Goal: Task Accomplishment & Management: Manage account settings

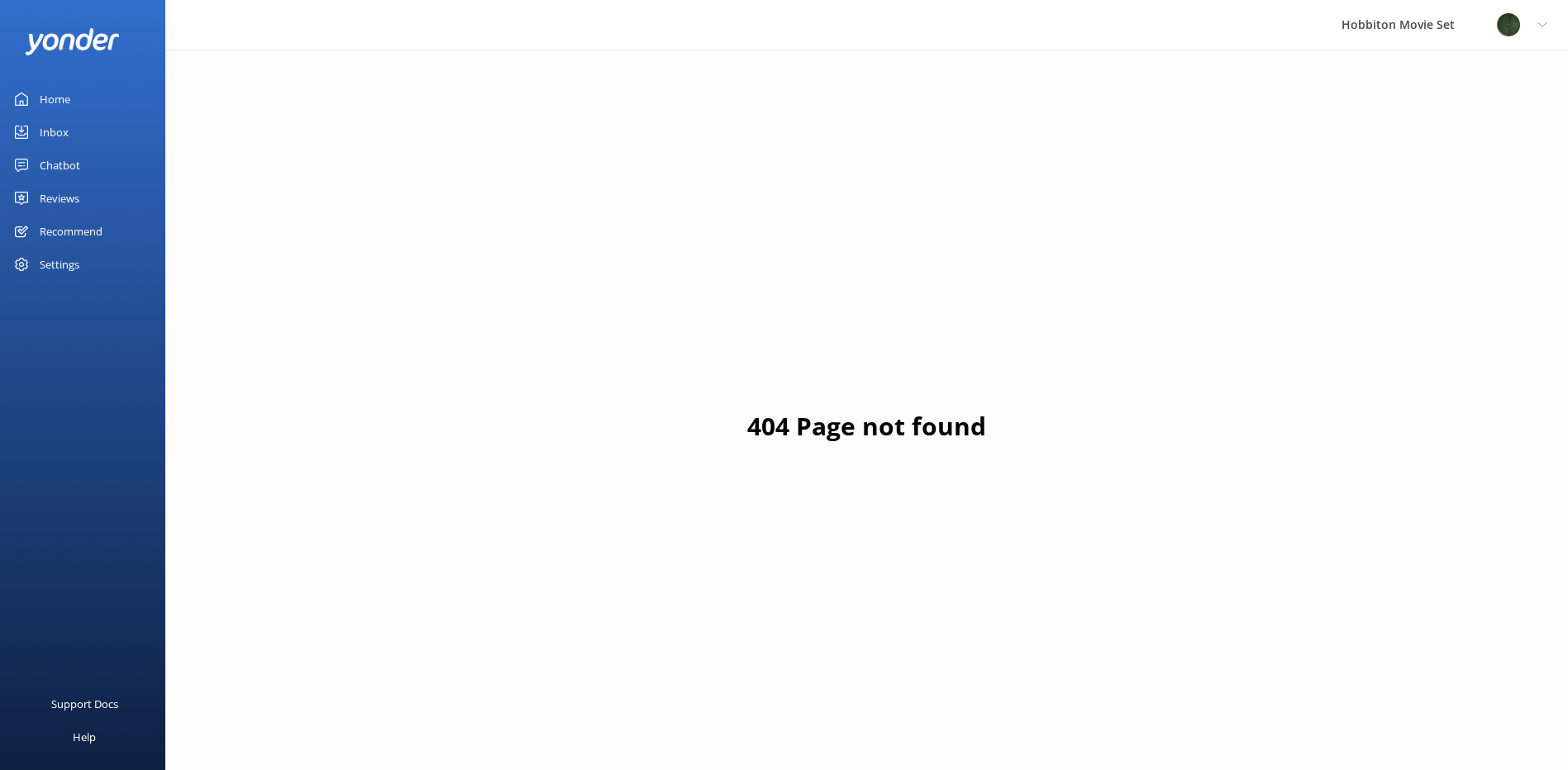
click at [72, 205] on div "Reviews" at bounding box center [60, 199] width 40 height 33
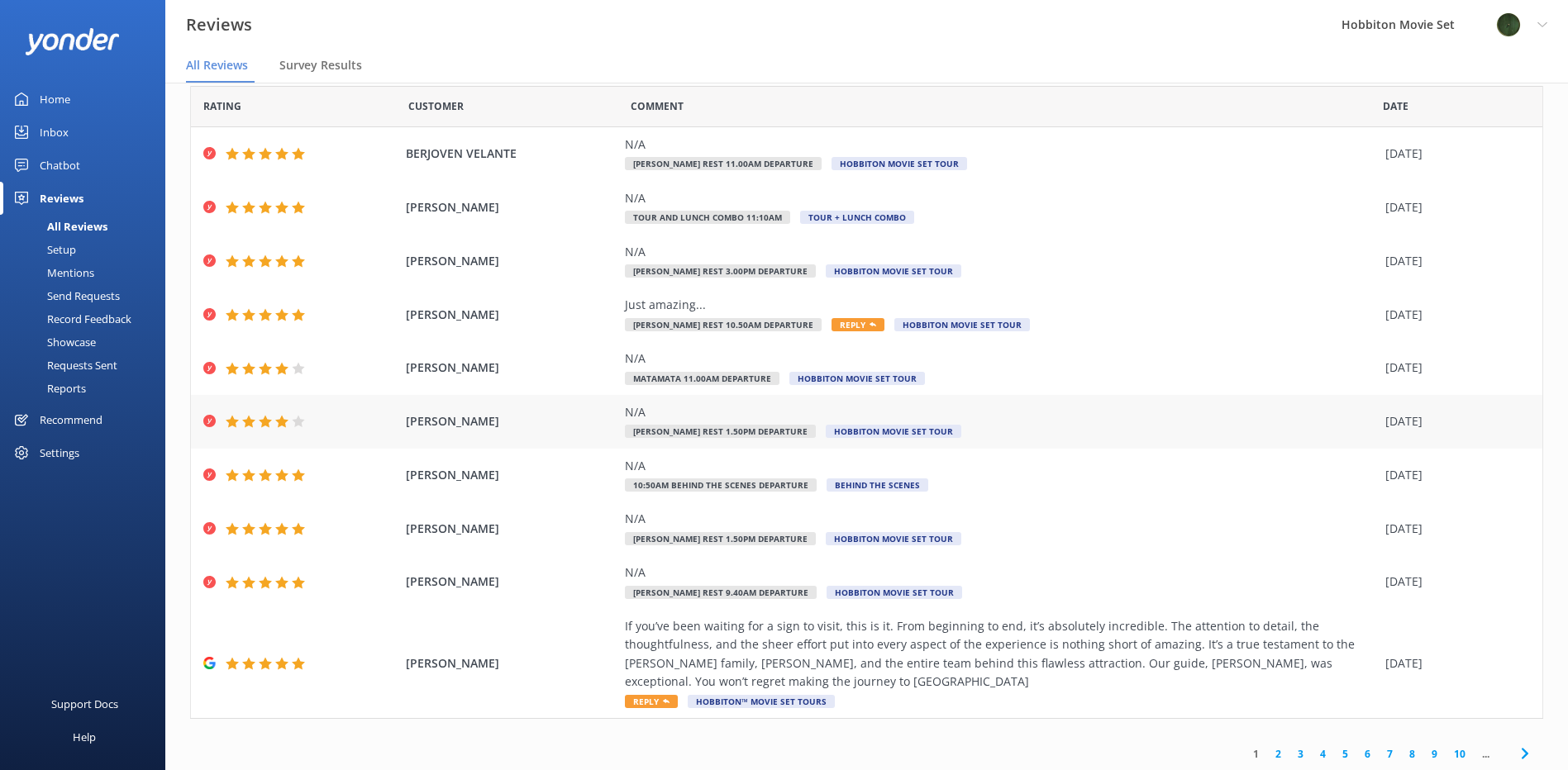
scroll to position [59, 0]
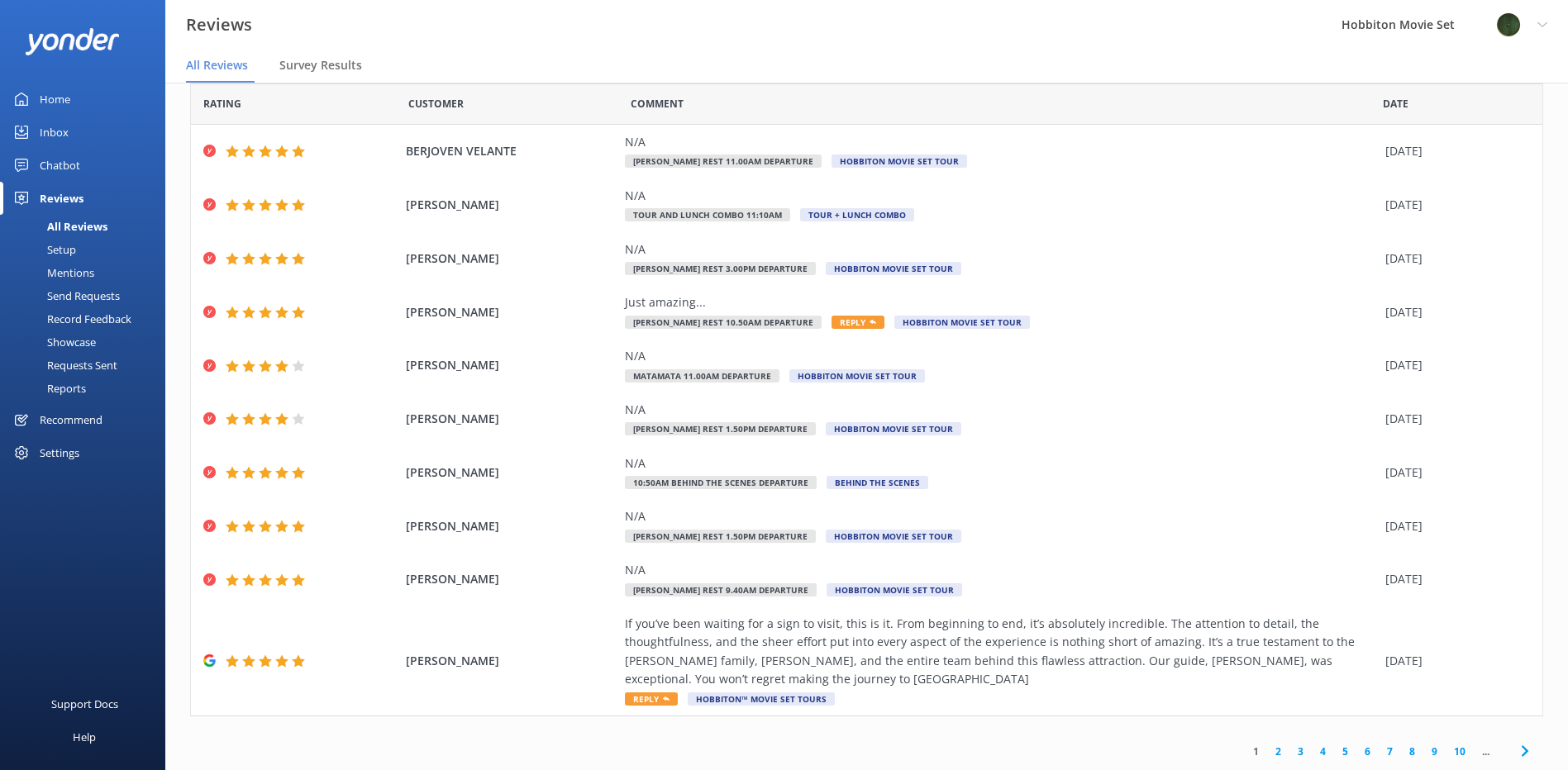
click at [1520, 752] on icon at bounding box center [1525, 751] width 20 height 20
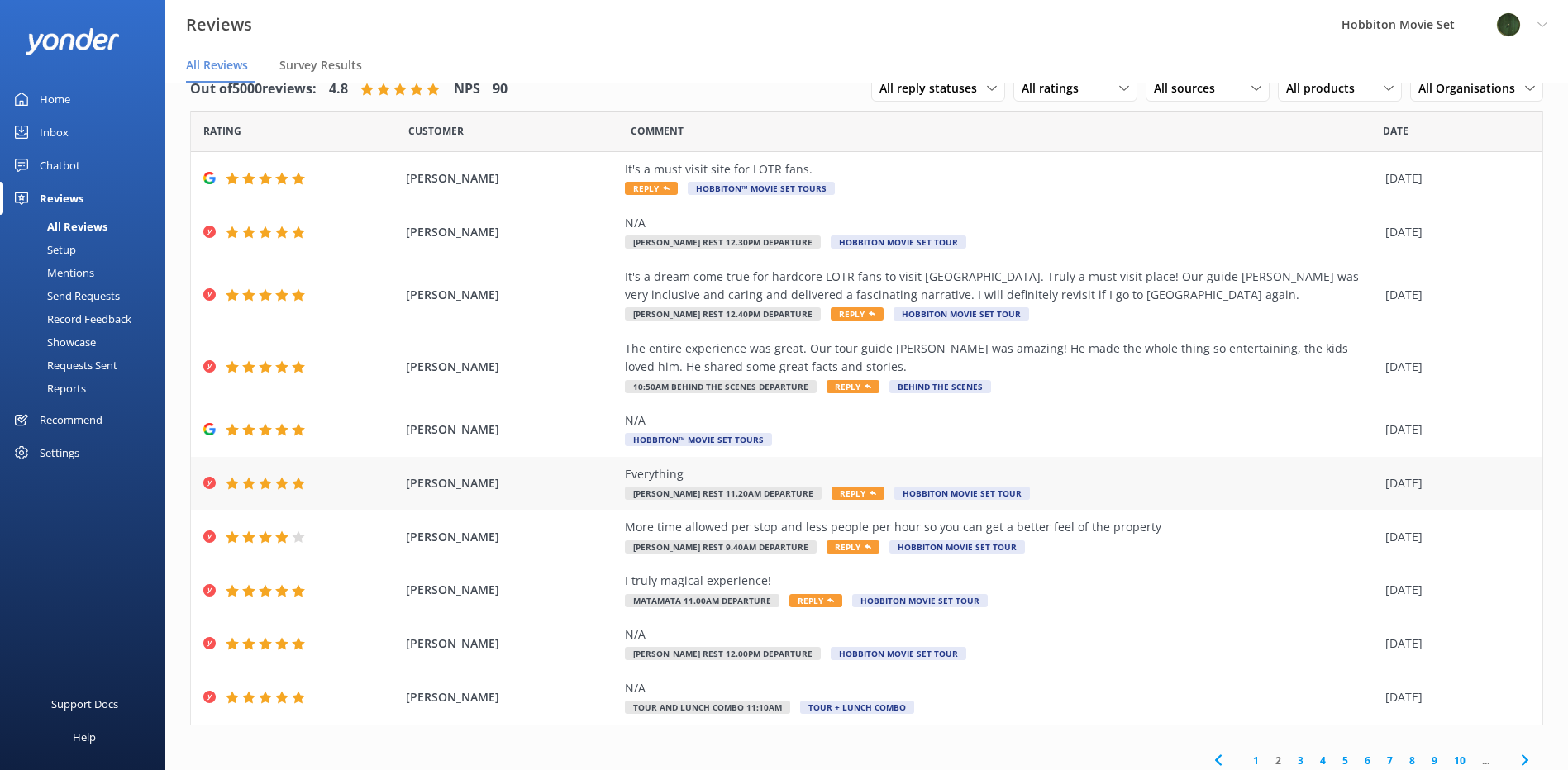
scroll to position [41, 0]
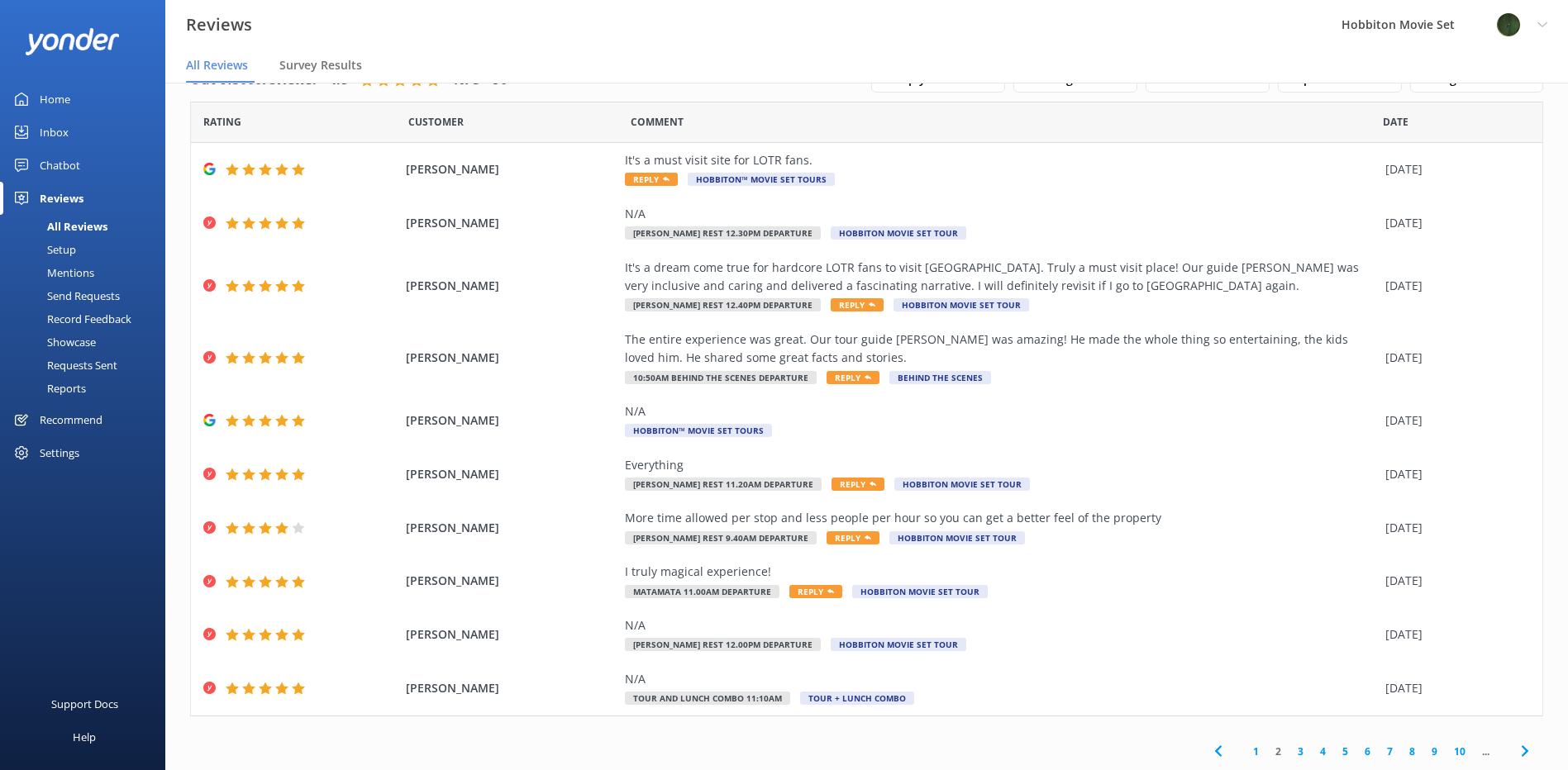
click at [1521, 750] on use at bounding box center [1524, 750] width 7 height 11
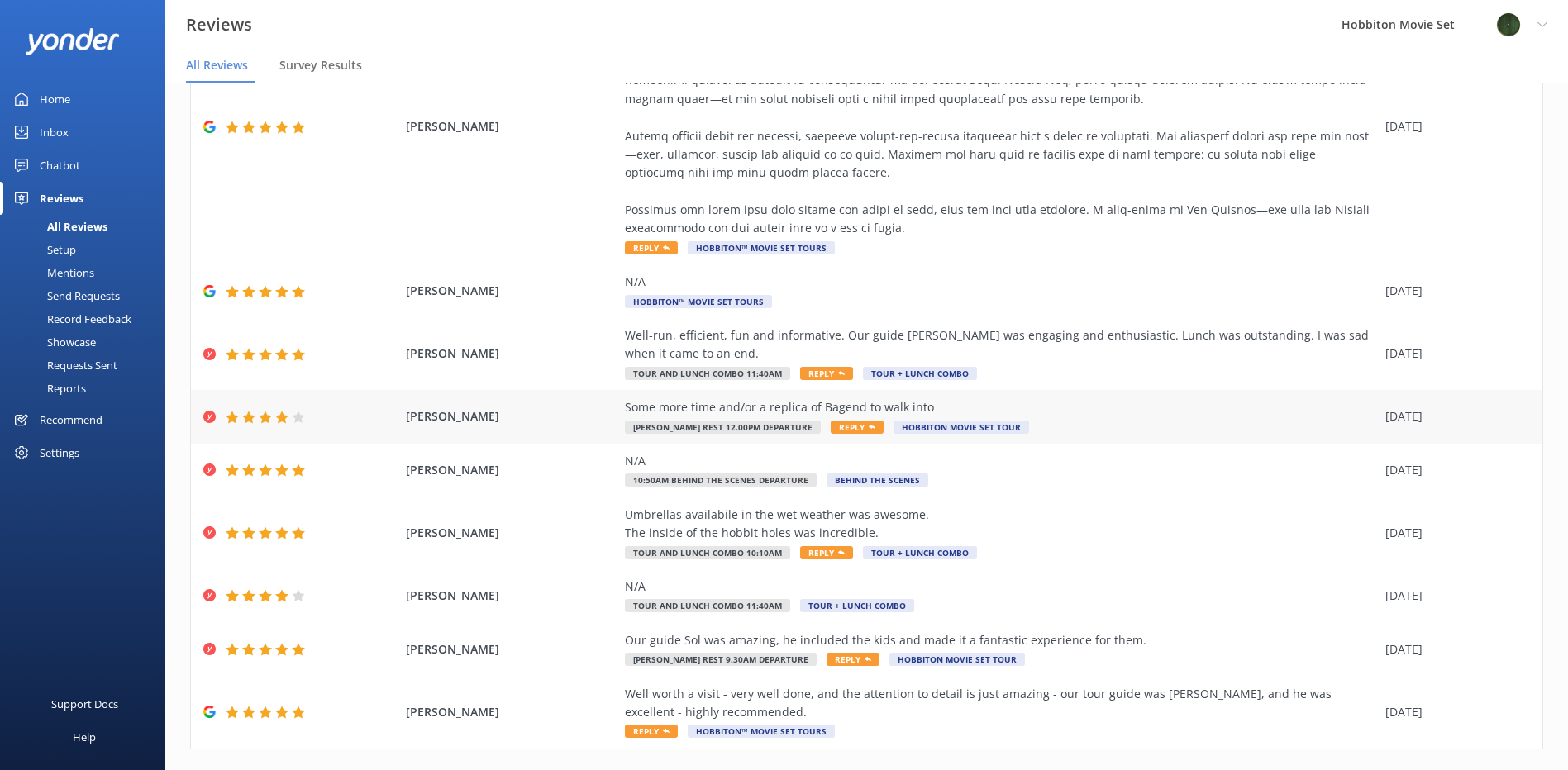
scroll to position [281, 0]
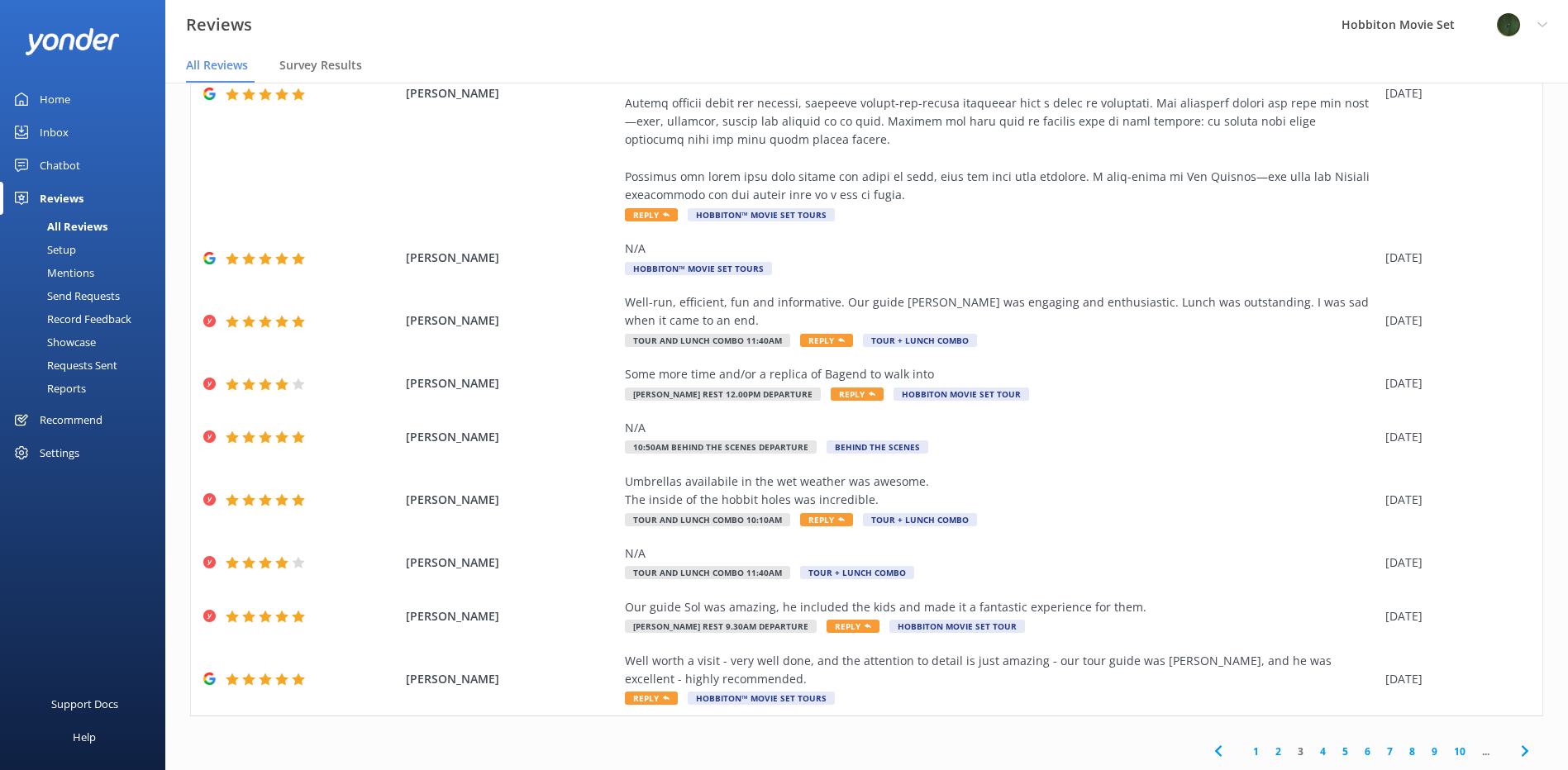
click at [1515, 744] on icon at bounding box center [1525, 751] width 20 height 20
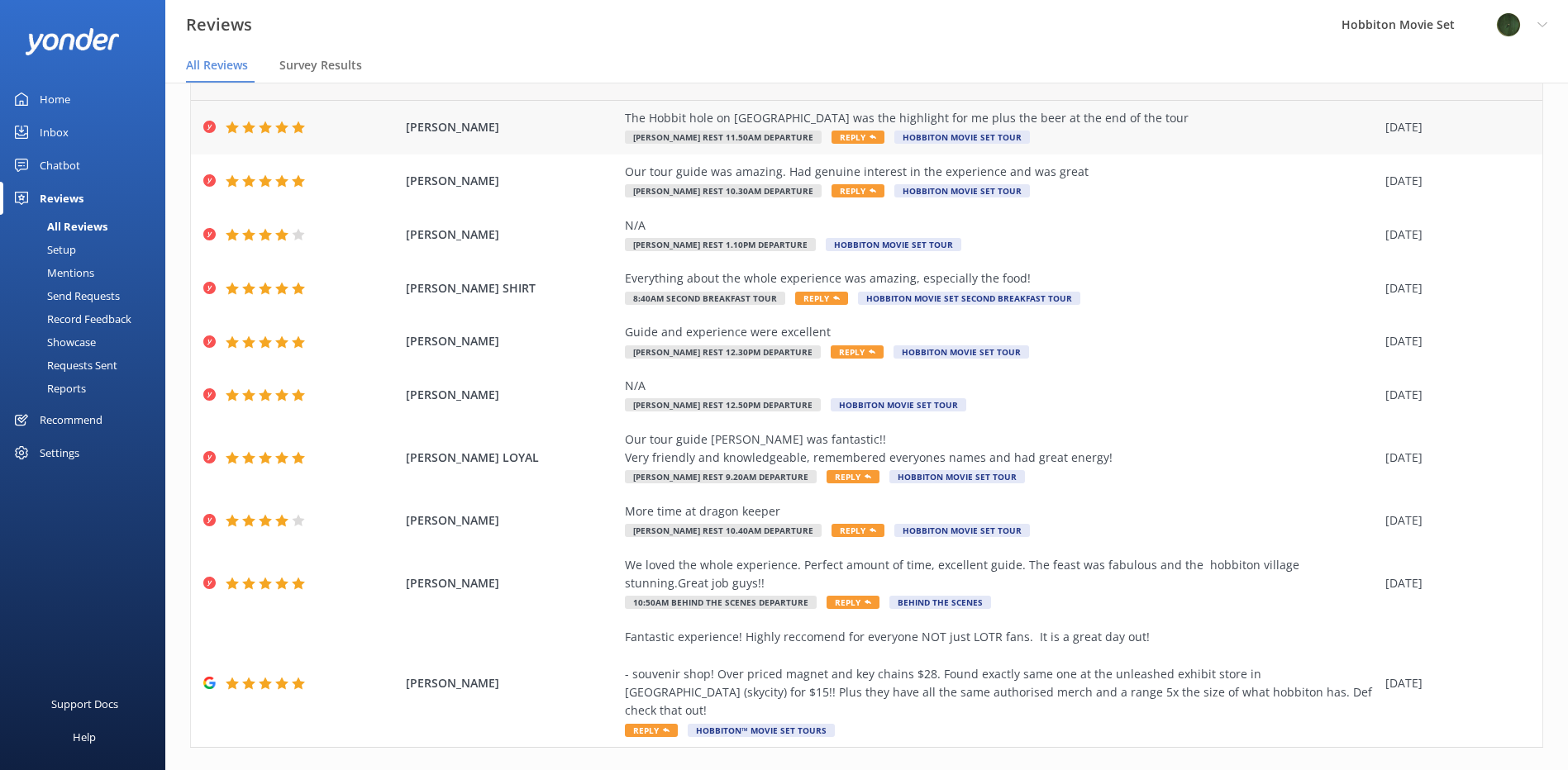
scroll to position [96, 0]
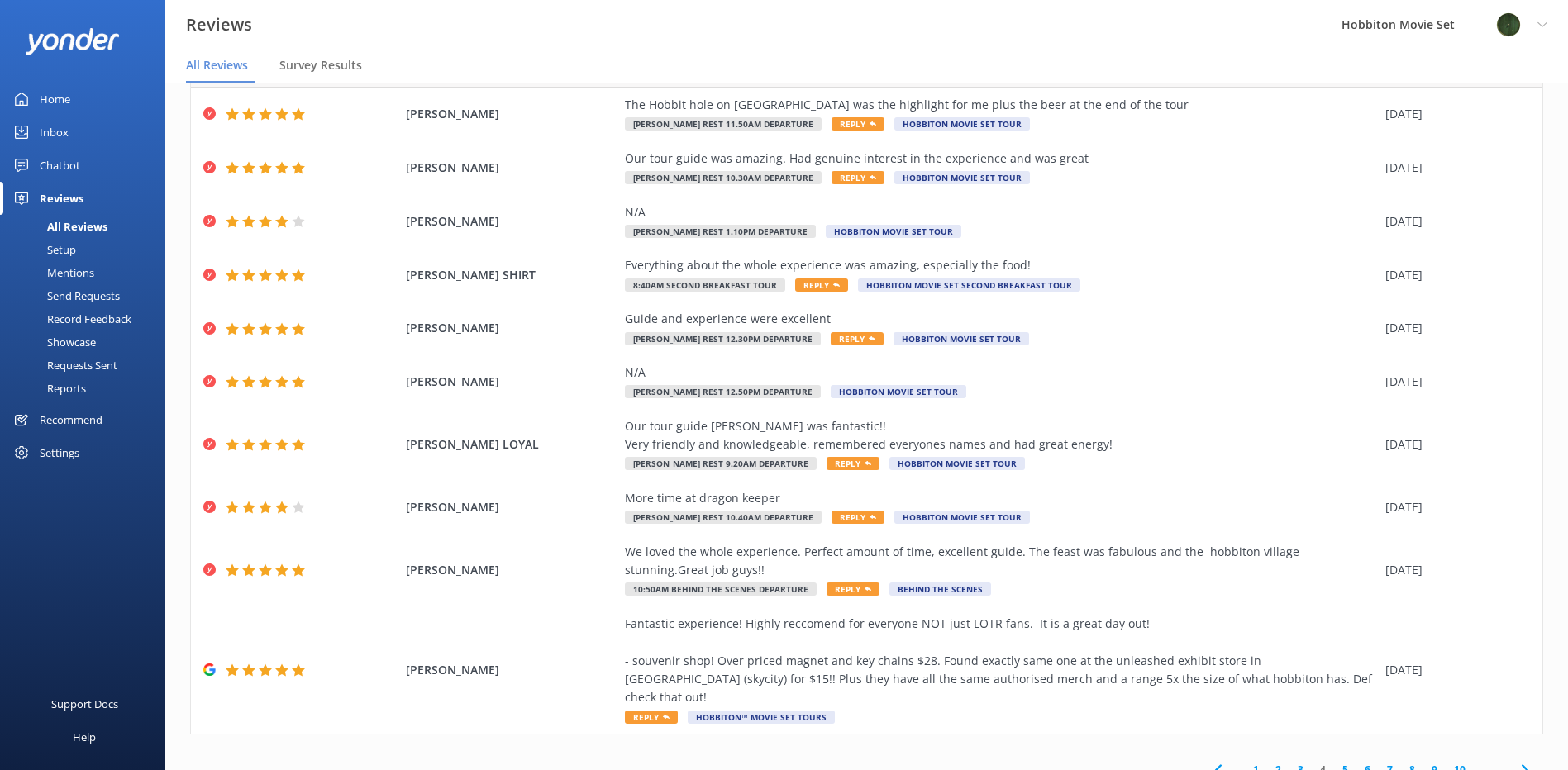
click at [1515, 760] on icon at bounding box center [1525, 770] width 20 height 20
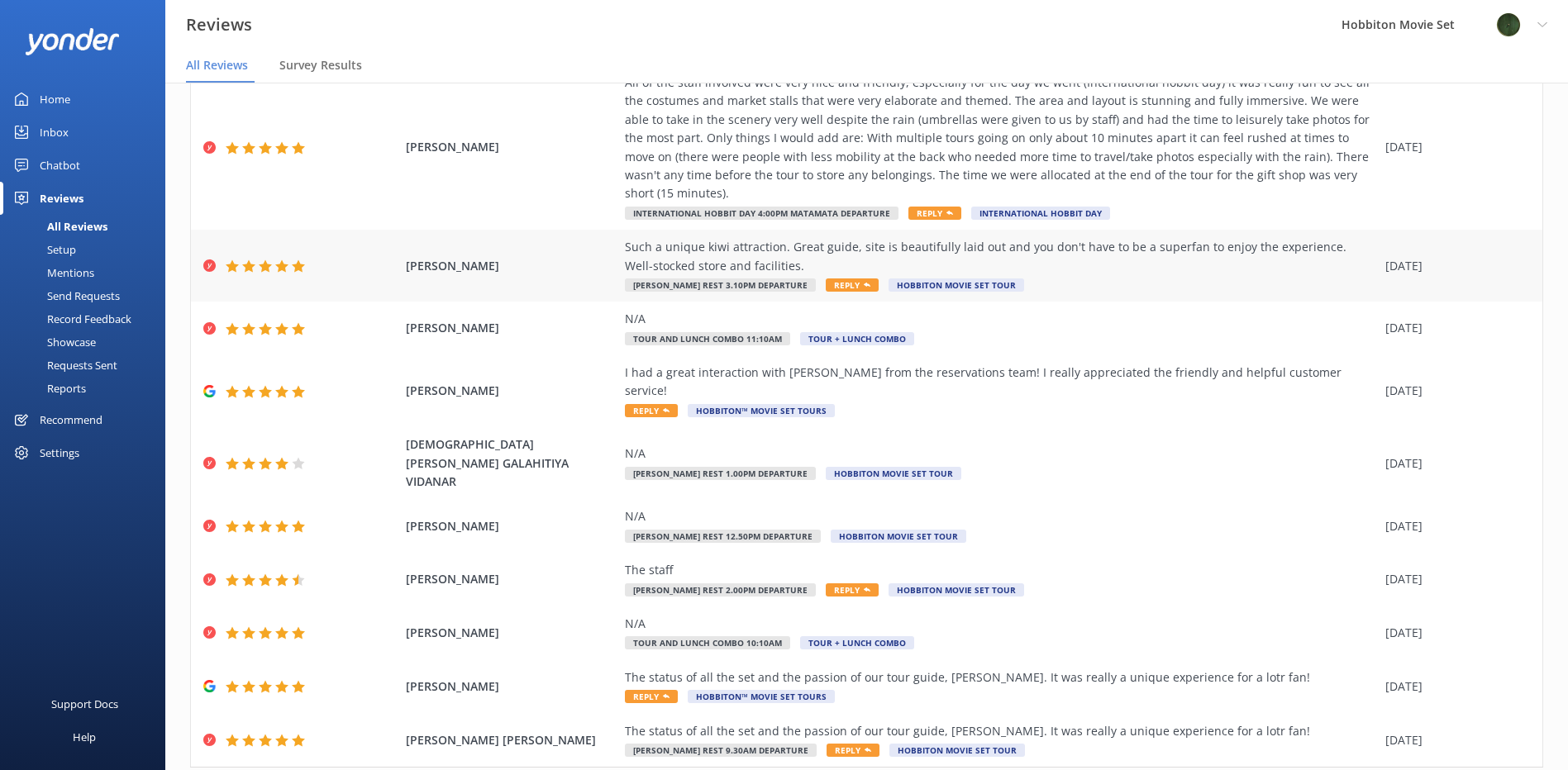
scroll to position [133, 0]
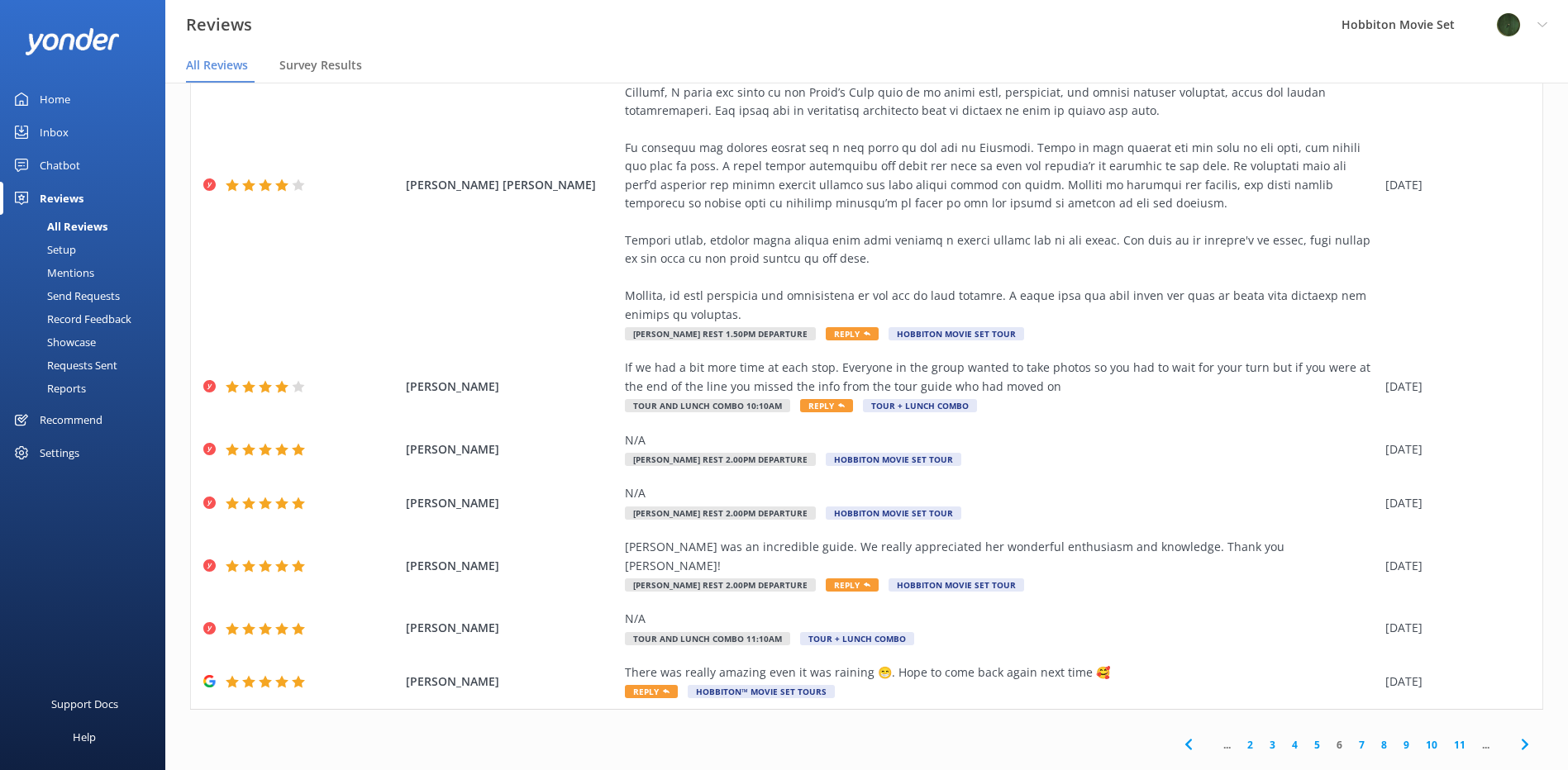
scroll to position [33, 0]
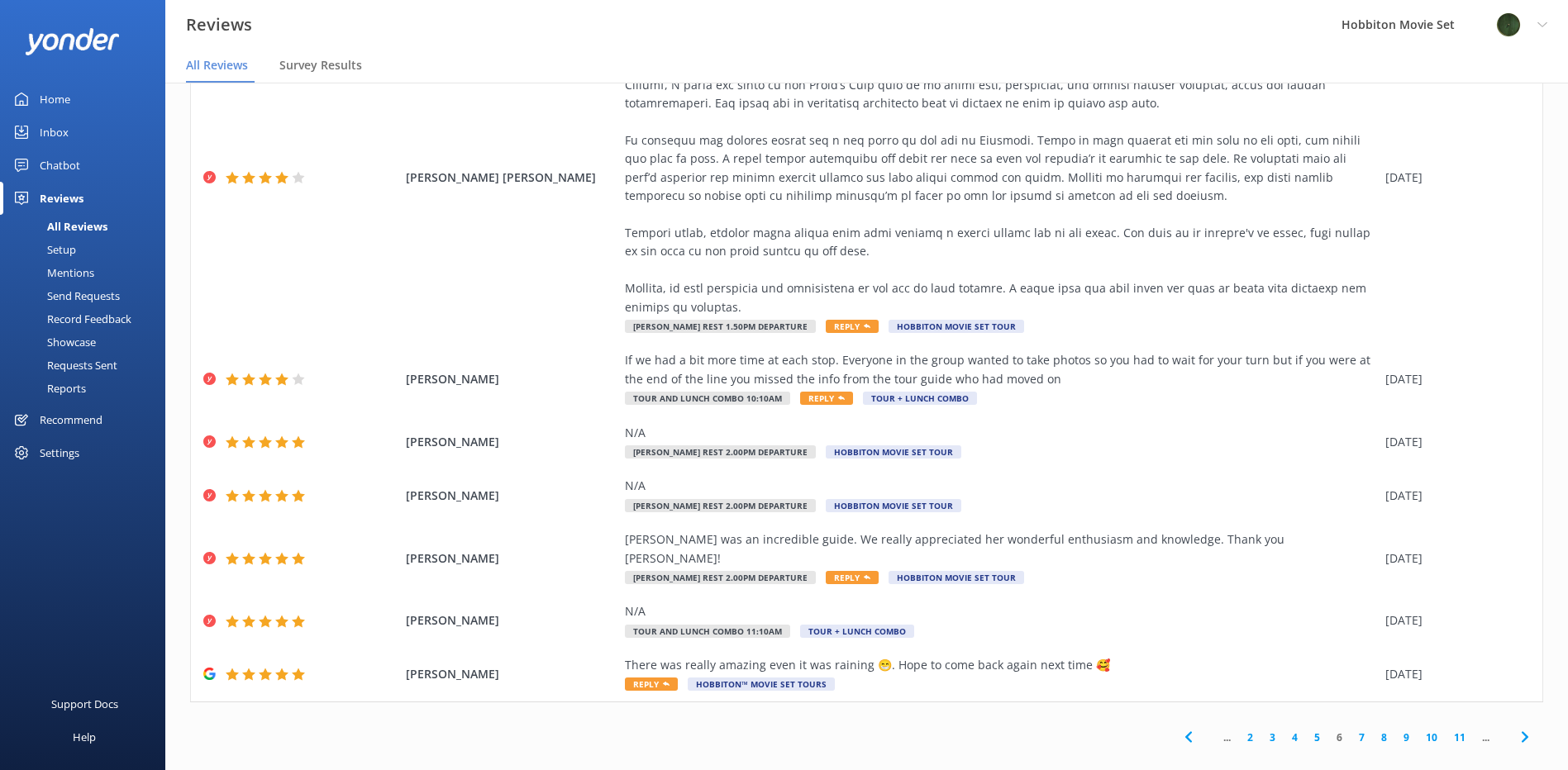
click at [1521, 732] on use at bounding box center [1524, 737] width 7 height 11
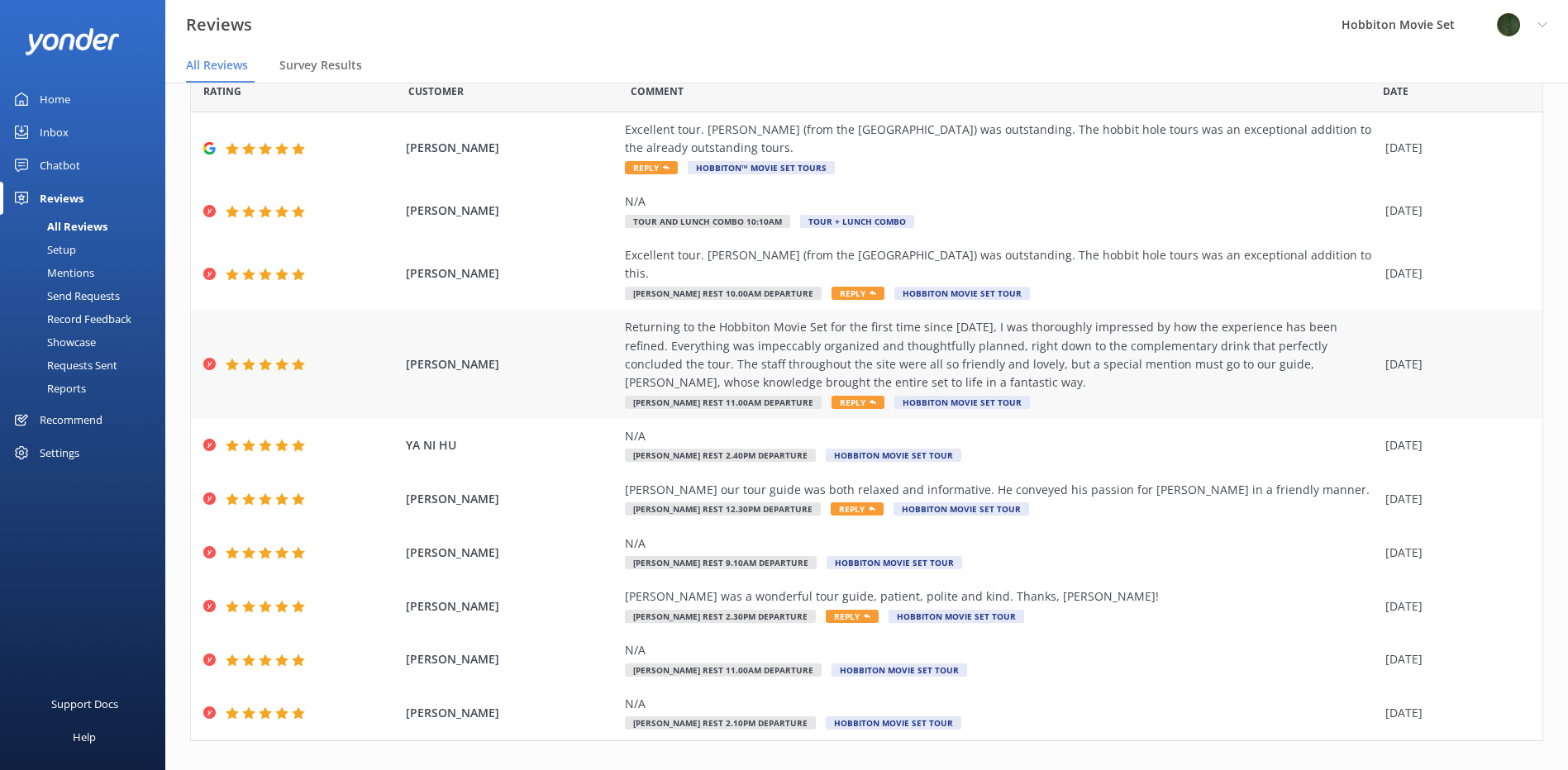
scroll to position [59, 0]
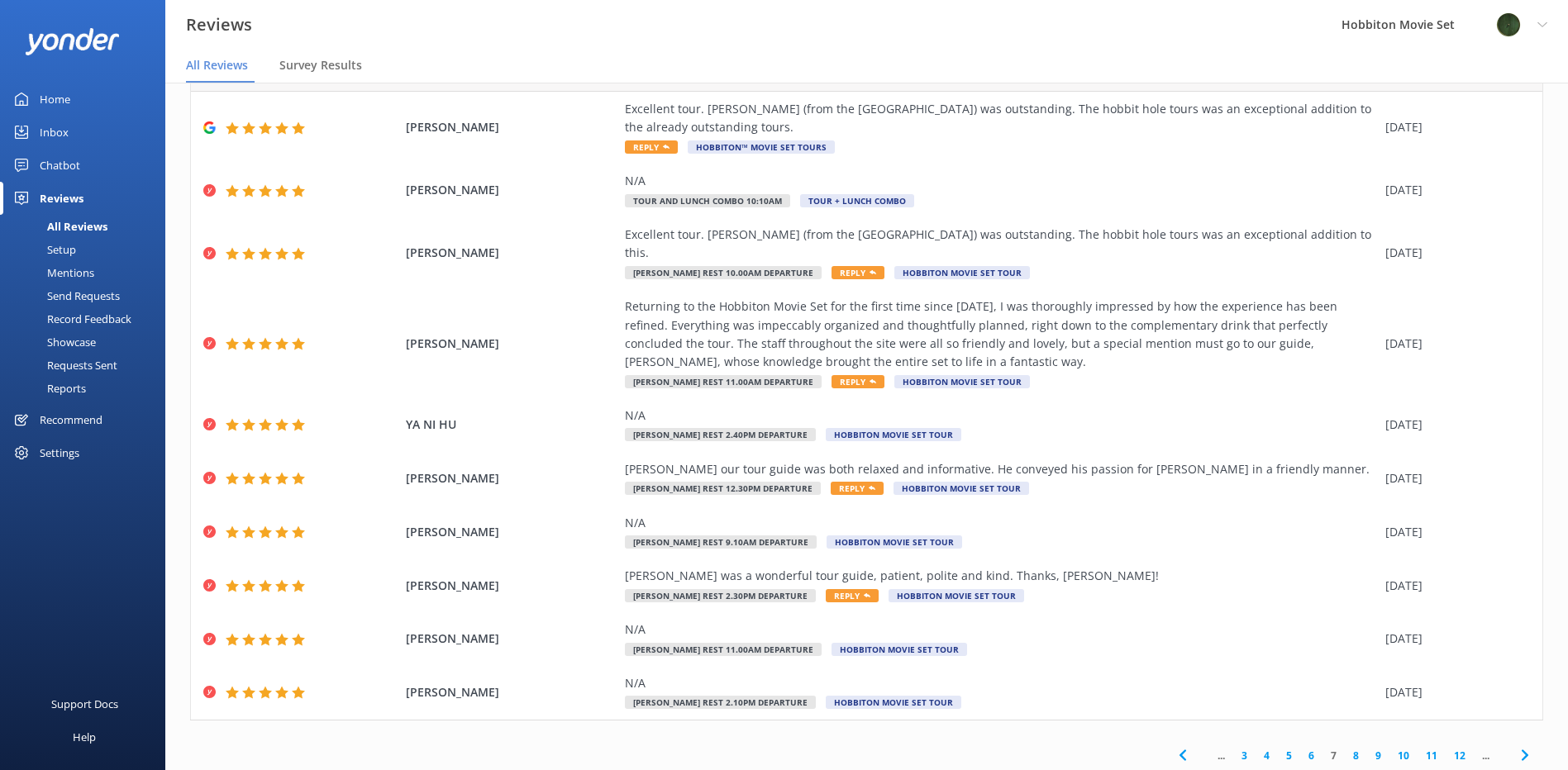
click at [1506, 737] on span at bounding box center [1525, 755] width 37 height 37
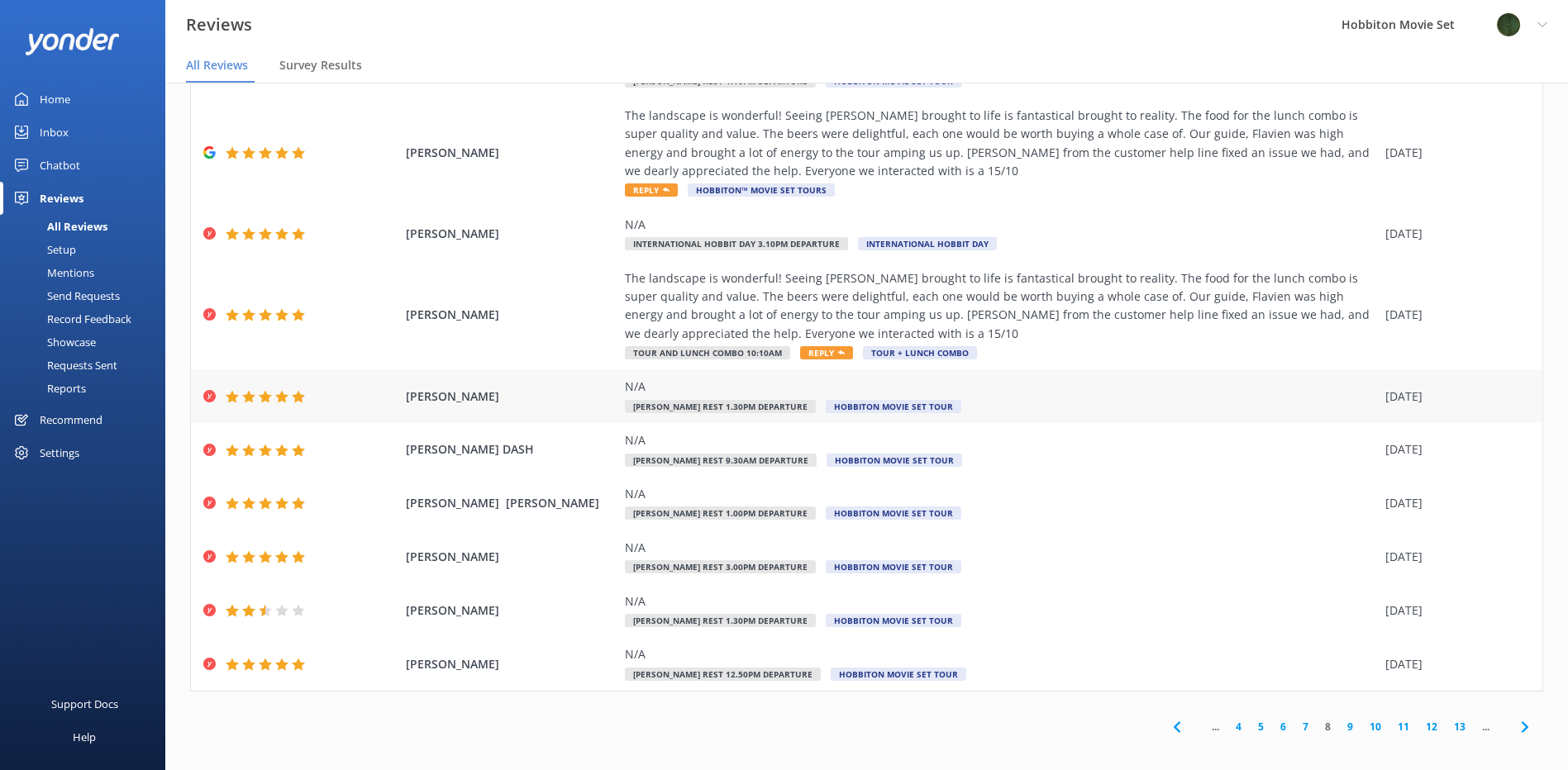
scroll to position [114, 0]
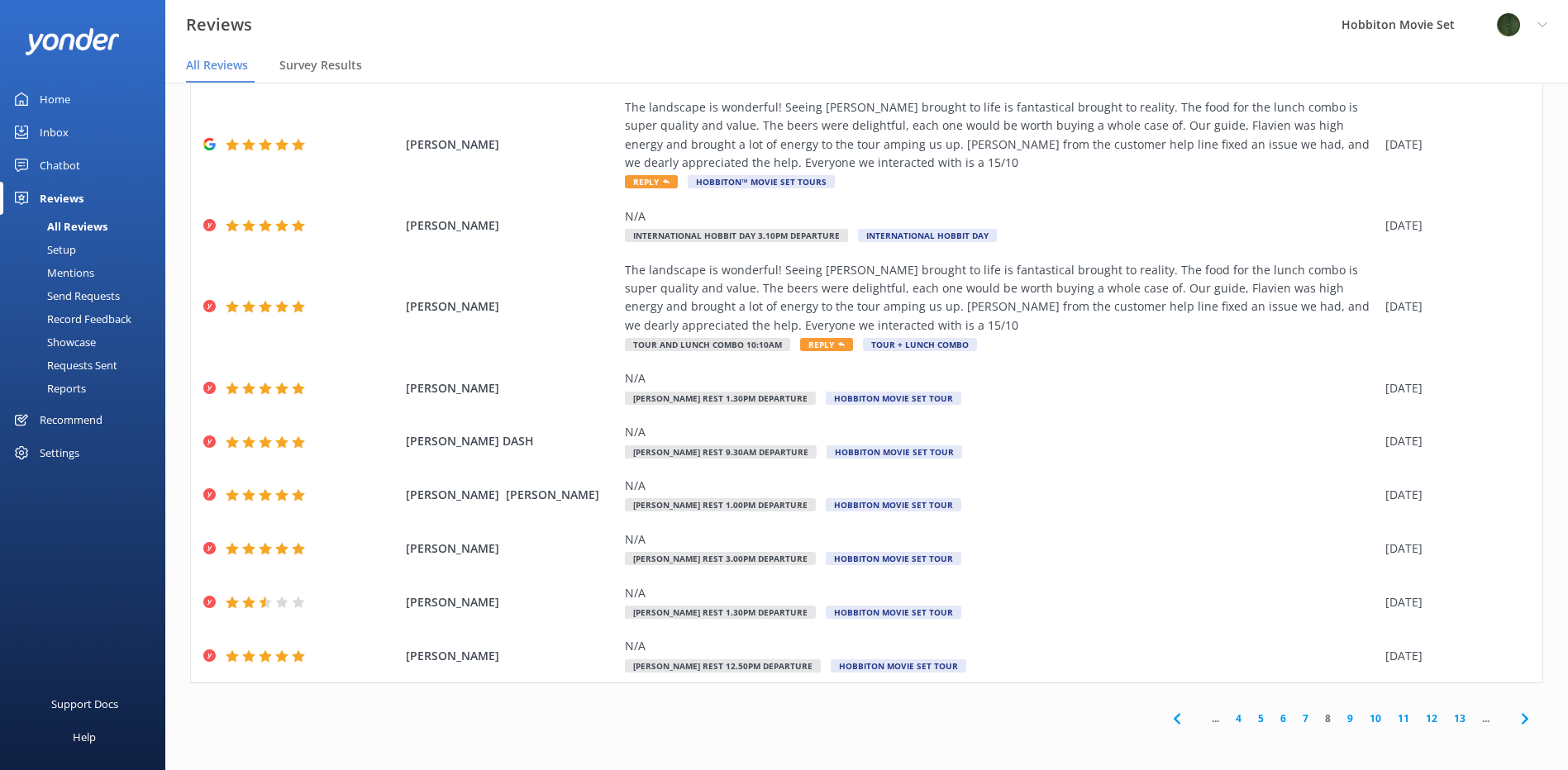
click at [1519, 719] on icon at bounding box center [1525, 719] width 20 height 20
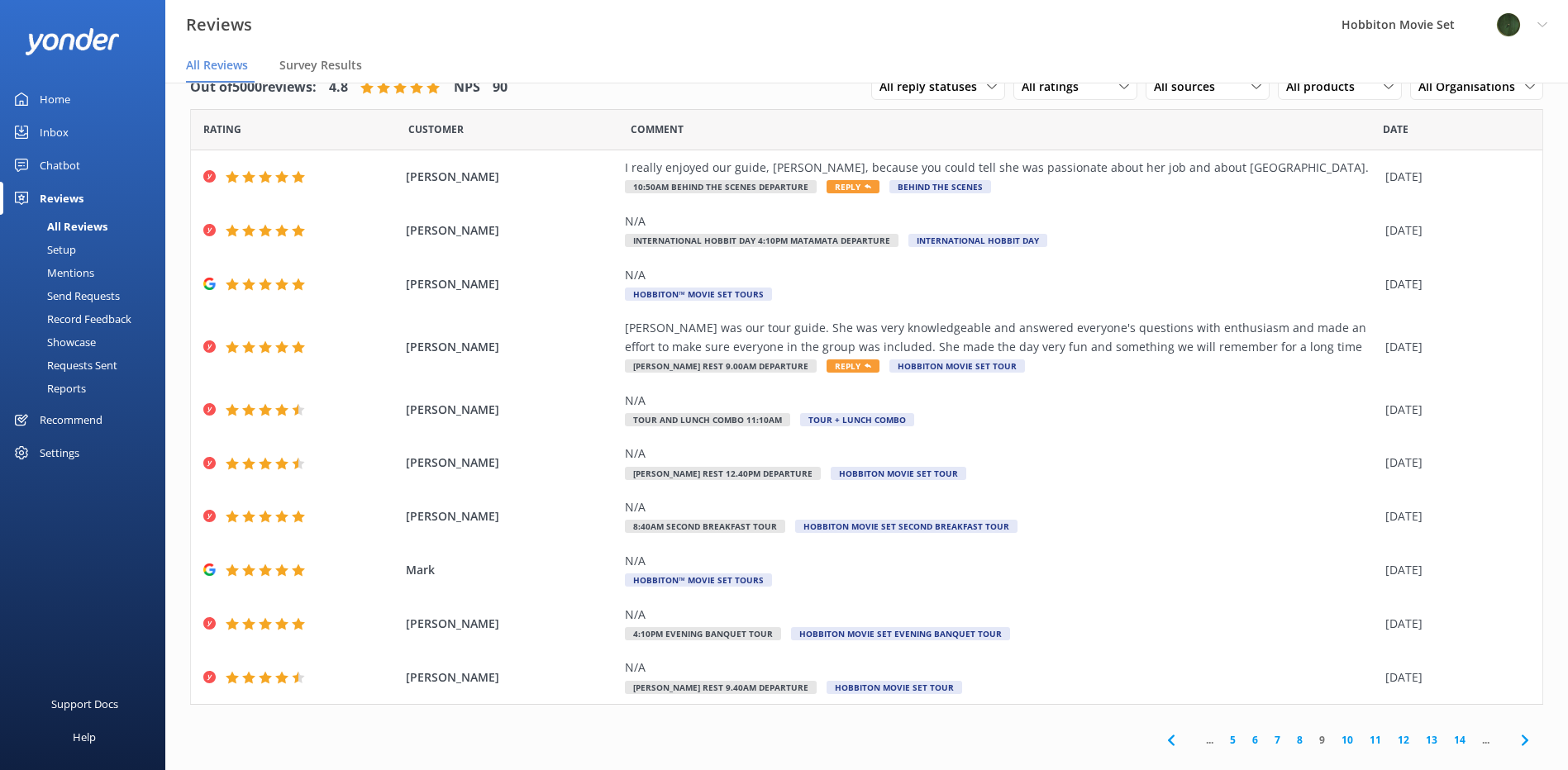
click at [1511, 728] on span at bounding box center [1525, 739] width 37 height 37
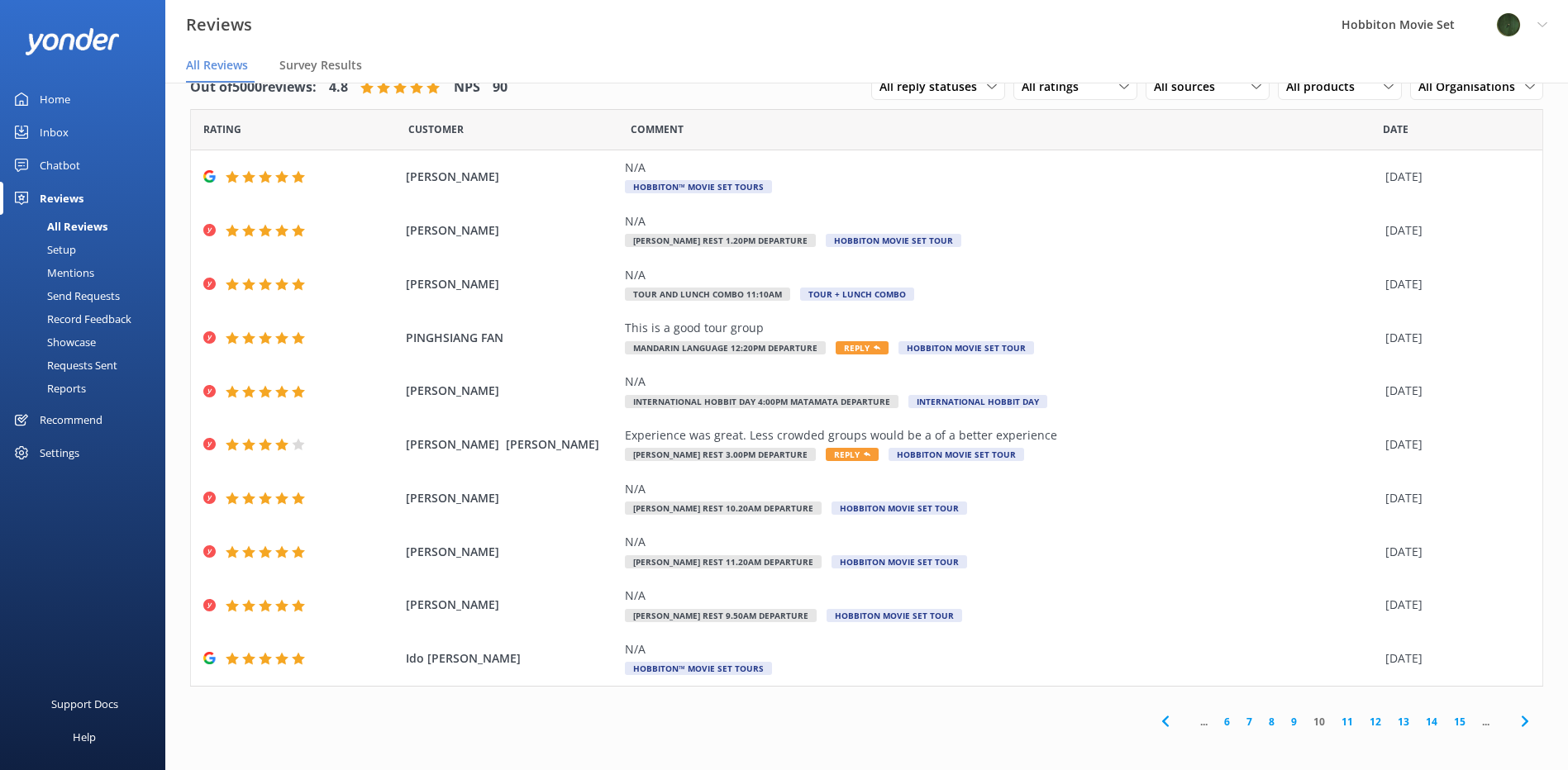
click at [1515, 728] on icon at bounding box center [1525, 722] width 20 height 20
